Goal: Information Seeking & Learning: Learn about a topic

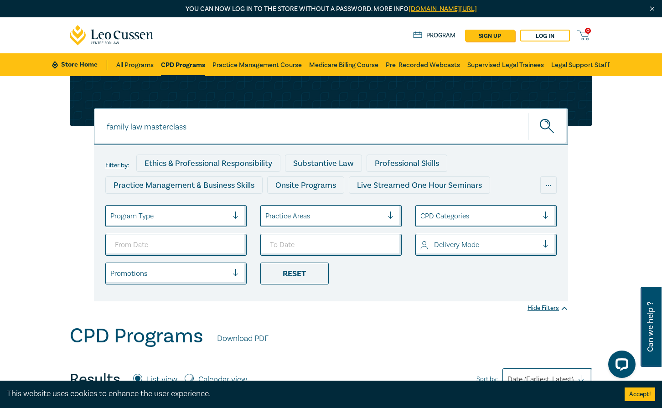
click at [154, 129] on input "family law masterclass" at bounding box center [331, 126] width 474 height 37
drag, startPoint x: 201, startPoint y: 129, endPoint x: 97, endPoint y: 120, distance: 103.9
click at [98, 121] on input "family law masterclass" at bounding box center [331, 126] width 474 height 37
click at [548, 126] on button "submit" at bounding box center [548, 127] width 40 height 28
type input "employment and industrial relations"
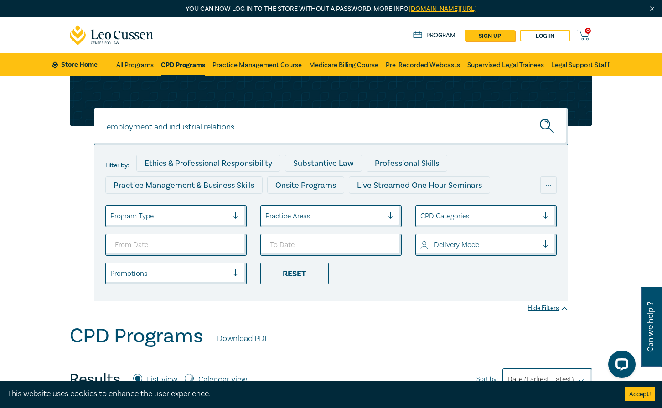
click at [548, 126] on button "submit" at bounding box center [548, 127] width 40 height 28
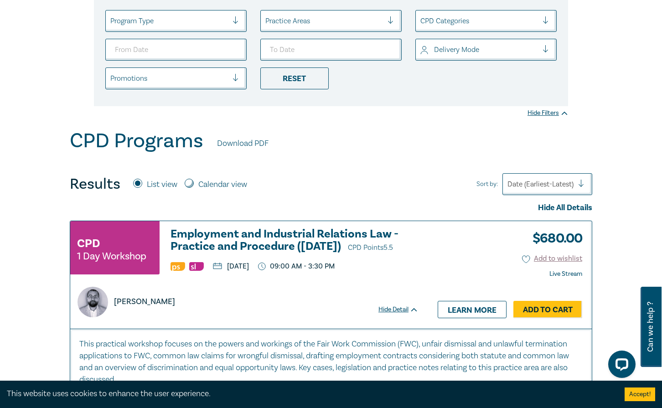
scroll to position [289, 0]
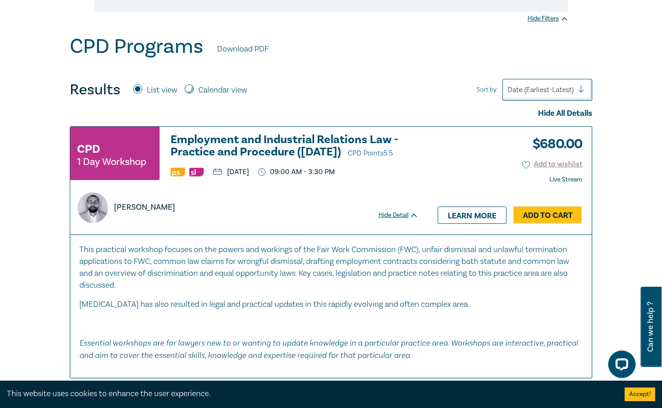
click at [238, 149] on h3 "Employment and Industrial Relations Law - Practice and Procedure ([DATE]) CPD P…" at bounding box center [294, 147] width 248 height 26
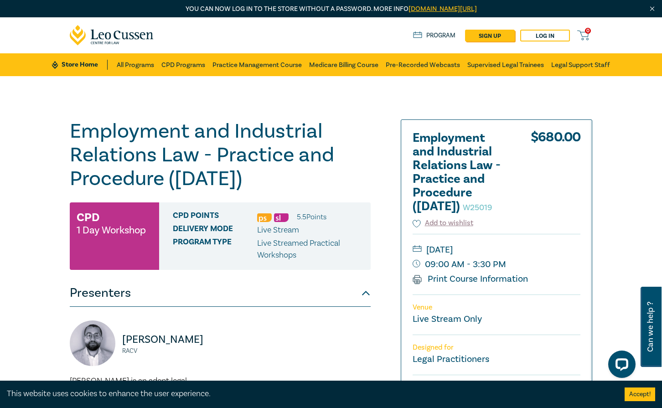
scroll to position [200, 0]
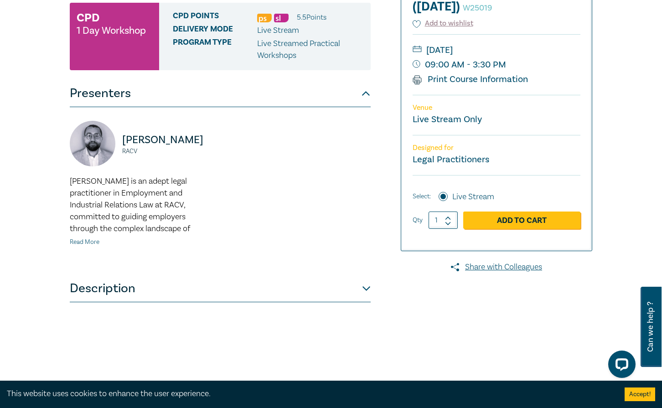
click at [86, 239] on link "Read More" at bounding box center [85, 242] width 30 height 8
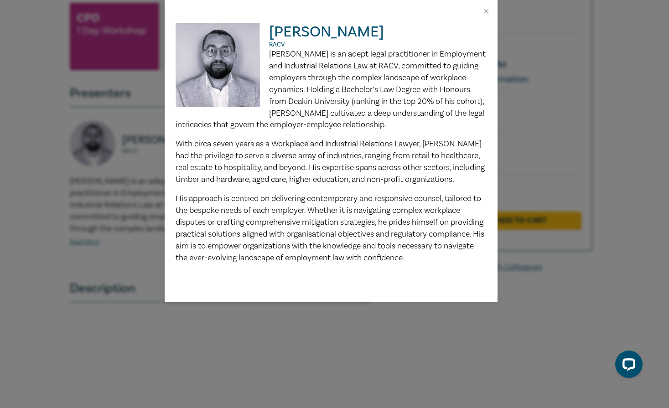
click at [243, 337] on div "[PERSON_NAME] RACV [PERSON_NAME] is an adept legal practitioner in Employment a…" at bounding box center [334, 204] width 669 height 408
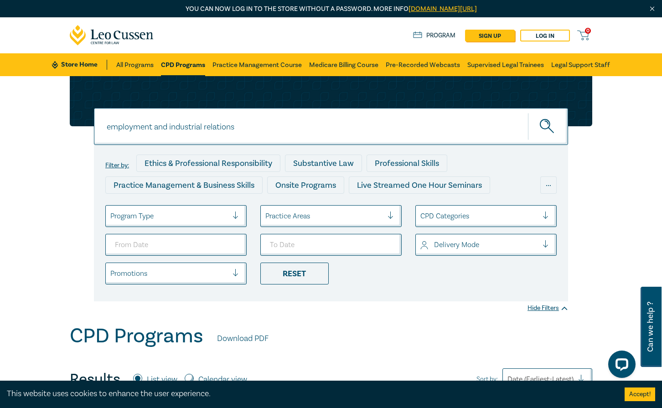
click at [259, 124] on input "employment and industrial relations" at bounding box center [331, 126] width 474 height 37
drag, startPoint x: 257, startPoint y: 127, endPoint x: 99, endPoint y: 124, distance: 157.7
click at [99, 124] on input "employment and industrial relations" at bounding box center [331, 126] width 474 height 37
type input "NDIS intensive"
click at [548, 126] on button "submit" at bounding box center [548, 127] width 40 height 28
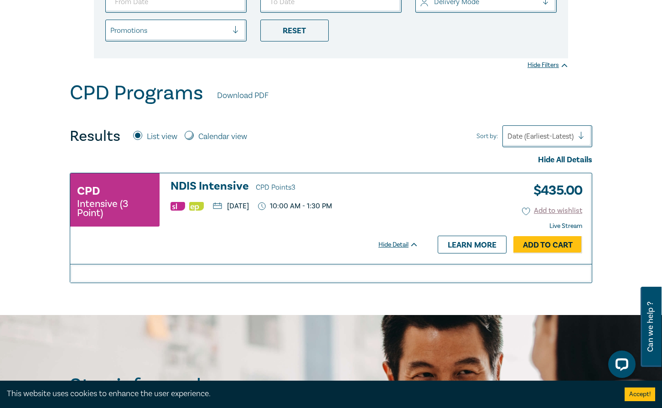
scroll to position [239, 0]
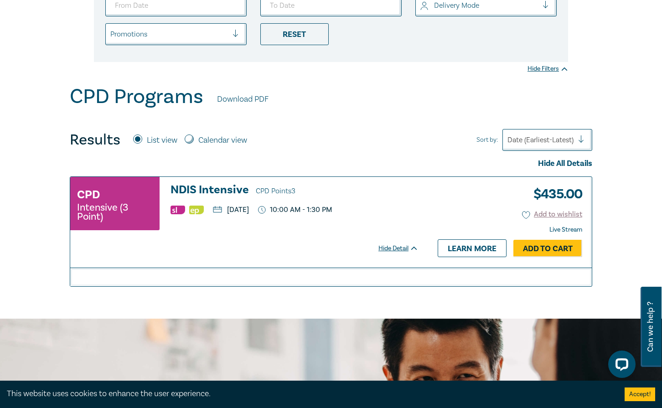
click at [210, 189] on h3 "NDIS Intensive CPD Points 3" at bounding box center [294, 191] width 248 height 14
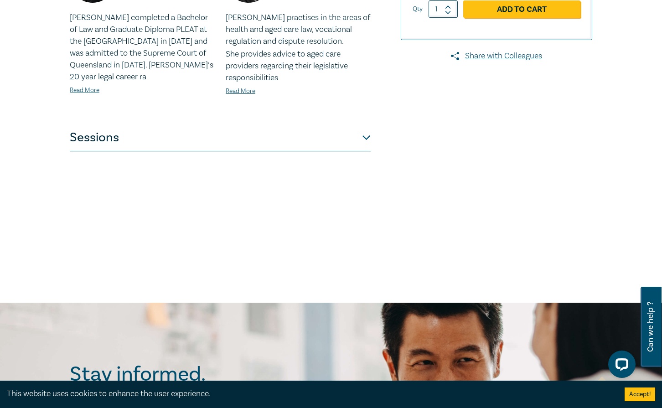
scroll to position [236, 0]
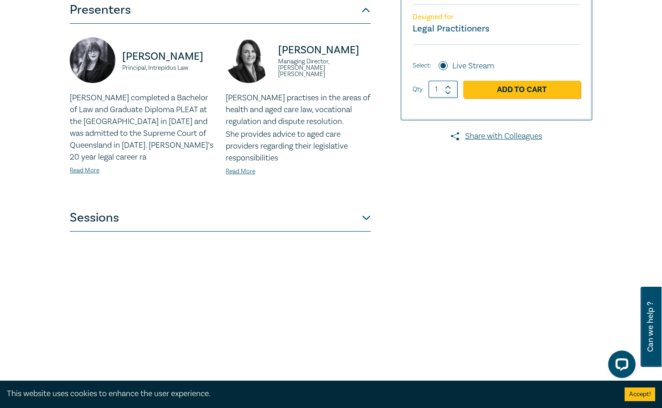
click at [134, 223] on button "Sessions" at bounding box center [220, 217] width 301 height 27
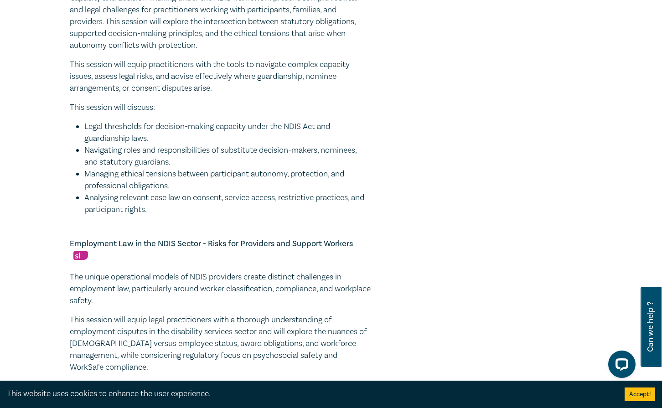
scroll to position [910, 0]
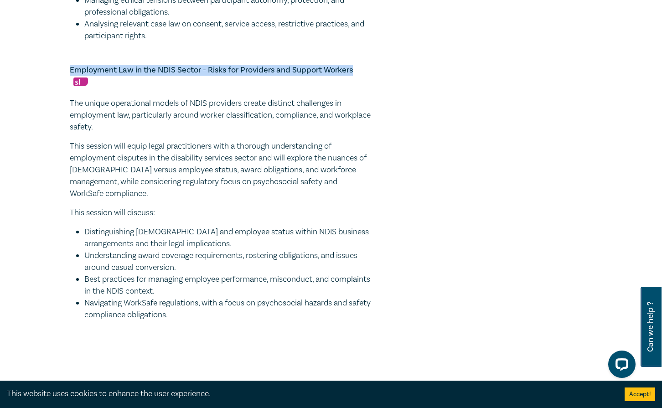
drag, startPoint x: 71, startPoint y: 71, endPoint x: 371, endPoint y: 66, distance: 299.9
copy h5 "Employment Law in the NDIS Sector - Risks for Providers and Support Workers"
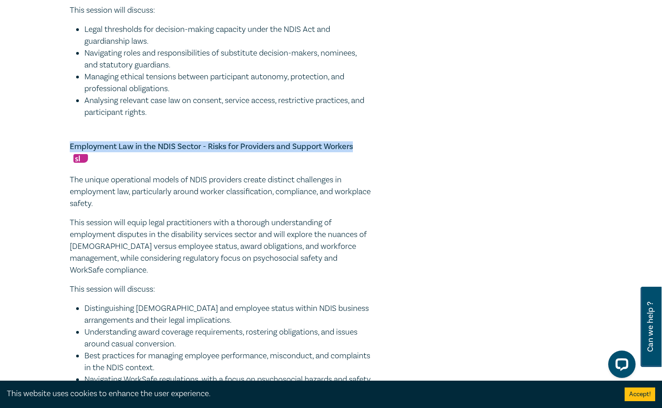
scroll to position [853, 0]
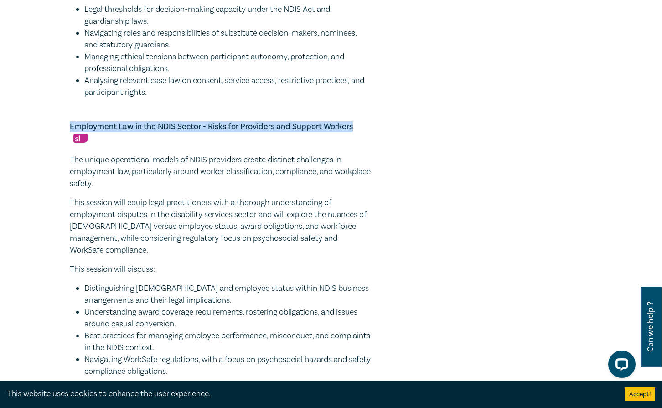
copy h5 "Employment Law in the NDIS Sector - Risks for Providers and Support Workers"
